Goal: Subscribe to service/newsletter

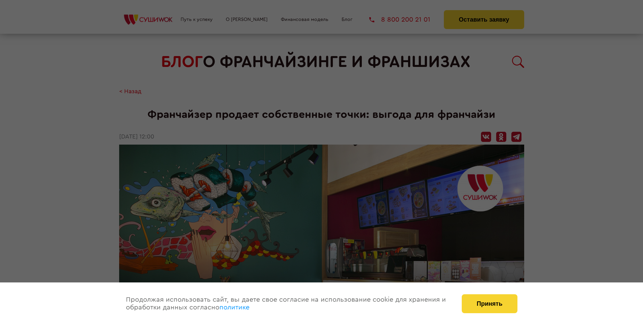
scroll to position [881, 0]
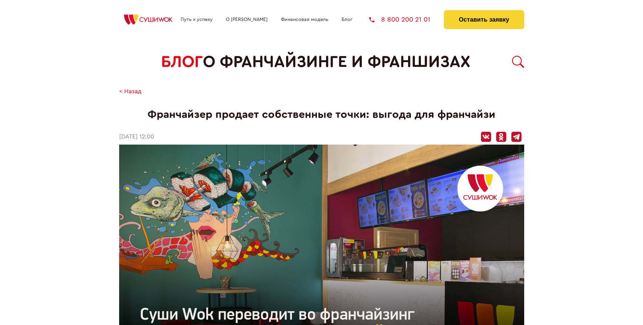
scroll to position [881, 0]
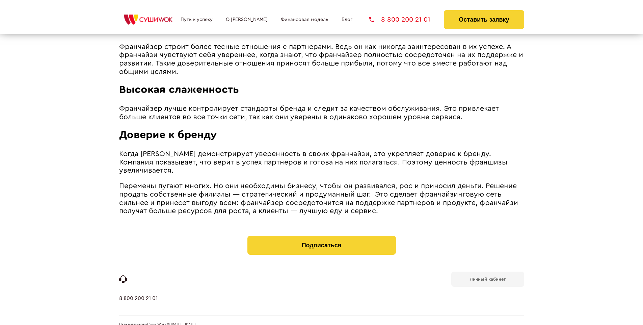
click at [487, 277] on b "Личный кабинет" at bounding box center [488, 279] width 36 height 4
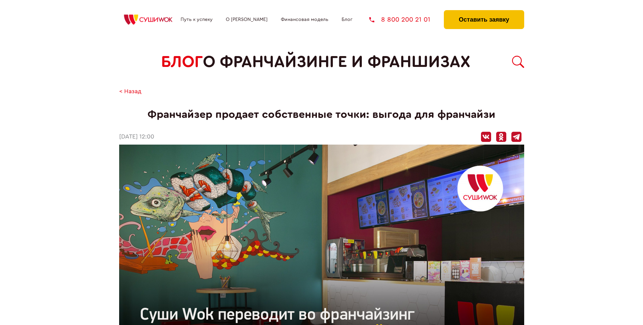
click at [483, 12] on button "Оставить заявку" at bounding box center [484, 19] width 80 height 19
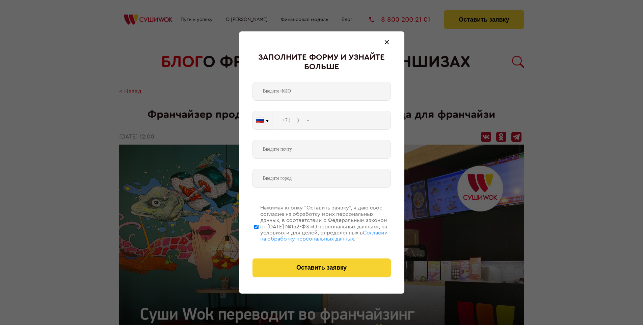
click at [313, 234] on span "Согласии на обработку персональных данных" at bounding box center [324, 235] width 128 height 11
click at [258, 234] on input "Нажимая кнопку “Оставить заявку”, я даю свое согласие на обработку моих персона…" at bounding box center [256, 226] width 4 height 54
checkbox input "false"
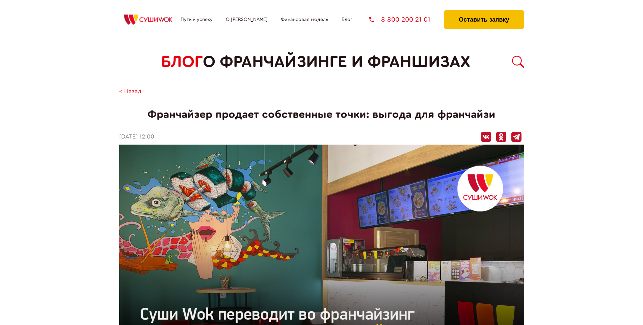
click at [483, 12] on button "Оставить заявку" at bounding box center [484, 19] width 80 height 19
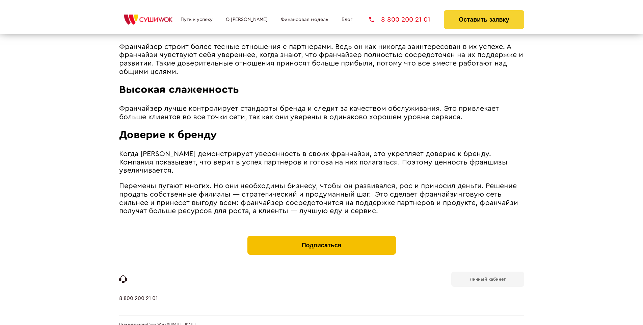
click at [321, 235] on button "Подписаться" at bounding box center [321, 244] width 148 height 19
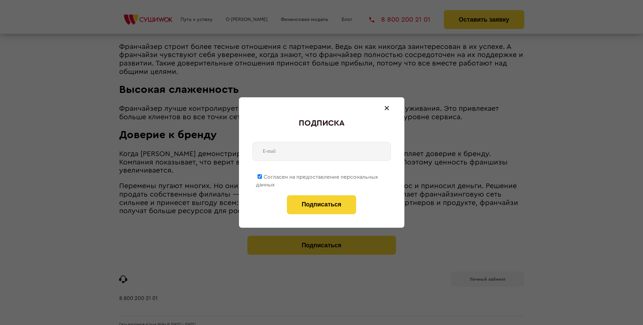
click at [317, 175] on span "Согласен на предоставление персональных данных" at bounding box center [317, 180] width 122 height 13
click at [262, 175] on input "Согласен на предоставление персональных данных" at bounding box center [259, 176] width 4 height 4
checkbox input "false"
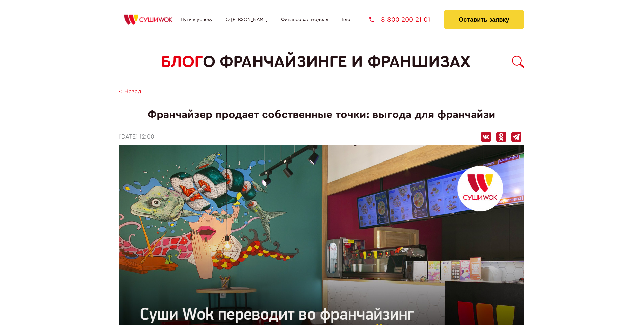
scroll to position [881, 0]
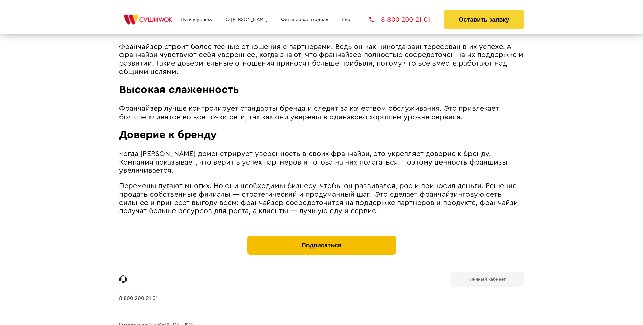
click at [321, 235] on button "Подписаться" at bounding box center [321, 244] width 148 height 19
